Goal: Information Seeking & Learning: Learn about a topic

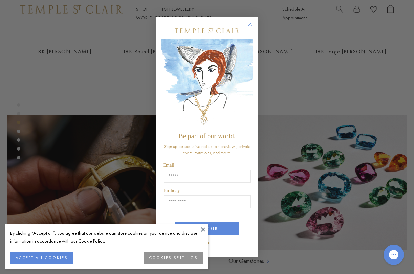
scroll to position [337, 0]
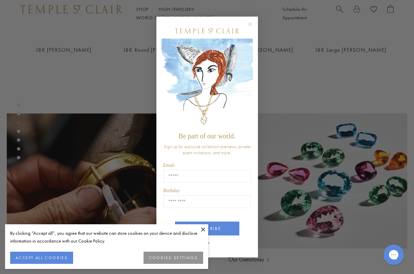
click at [250, 22] on circle "Close dialog" at bounding box center [250, 24] width 8 height 8
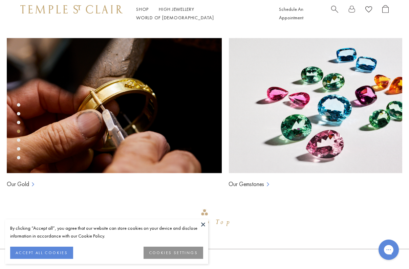
scroll to position [467, 0]
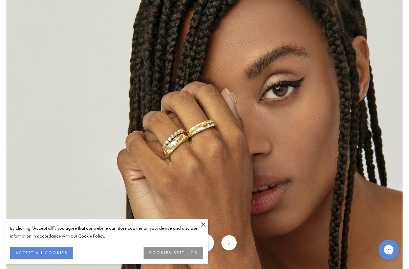
click at [184, 148] on img at bounding box center [204, 135] width 396 height 396
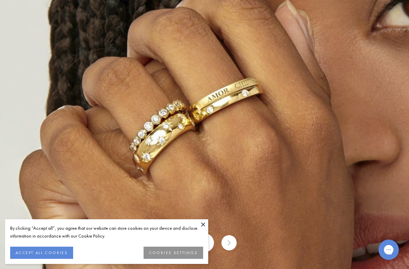
click at [317, 93] on img at bounding box center [235, 116] width 976 height 976
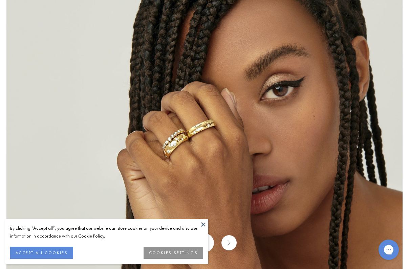
click at [356, 42] on img at bounding box center [204, 135] width 396 height 396
